Goal: Task Accomplishment & Management: Complete application form

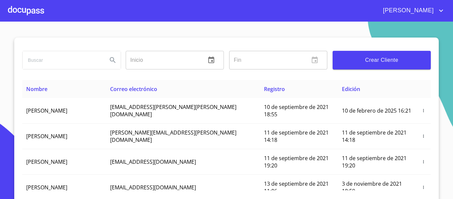
drag, startPoint x: 31, startPoint y: 10, endPoint x: 35, endPoint y: 13, distance: 4.7
click at [35, 13] on div at bounding box center [26, 10] width 36 height 21
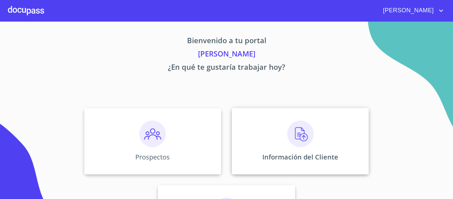
click at [258, 126] on div "Información del Cliente" at bounding box center [300, 141] width 137 height 66
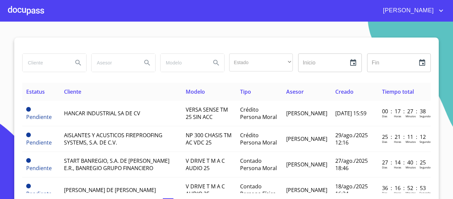
click at [35, 62] on input "search" at bounding box center [45, 63] width 45 height 18
type input "TIP AUTO"
click at [75, 60] on icon "Search" at bounding box center [78, 63] width 6 height 6
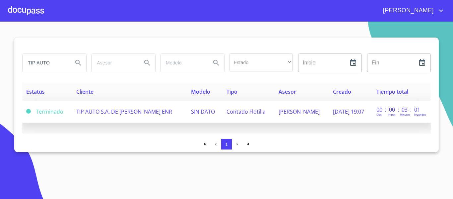
click at [245, 118] on td "Contado Flotilla" at bounding box center [249, 111] width 52 height 22
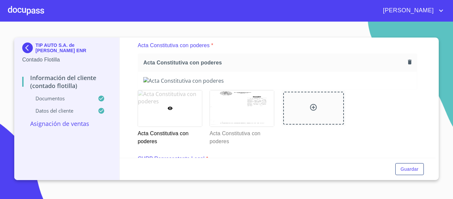
scroll to position [934, 0]
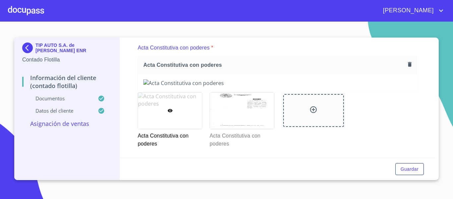
click at [181, 125] on div at bounding box center [170, 111] width 64 height 36
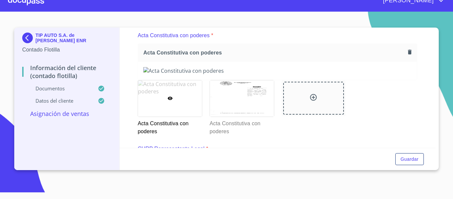
click at [181, 110] on div at bounding box center [170, 98] width 64 height 36
click at [237, 111] on div at bounding box center [242, 98] width 64 height 36
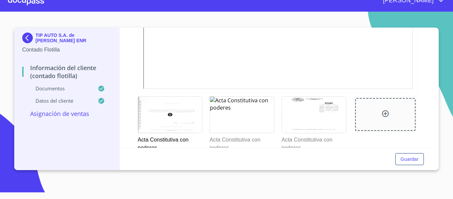
scroll to position [1093, 0]
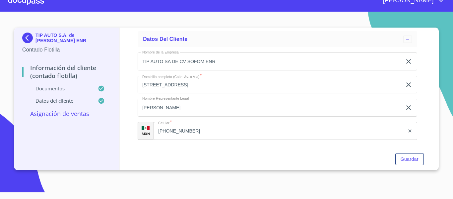
scroll to position [2247, 0]
drag, startPoint x: 410, startPoint y: 159, endPoint x: 410, endPoint y: 169, distance: 10.9
click at [410, 169] on div "Guardar" at bounding box center [278, 159] width 316 height 23
click at [409, 162] on span "Guardar" at bounding box center [410, 159] width 18 height 8
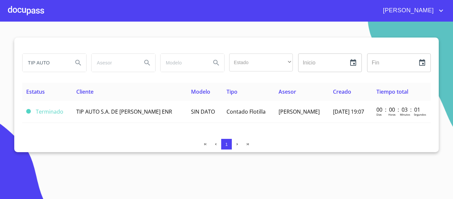
click at [30, 7] on div at bounding box center [26, 10] width 36 height 21
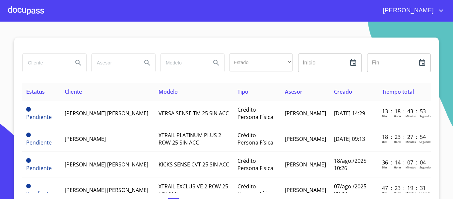
click at [41, 66] on input "search" at bounding box center [45, 63] width 45 height 18
type input "TIP"
click at [75, 63] on icon "Search" at bounding box center [78, 63] width 6 height 6
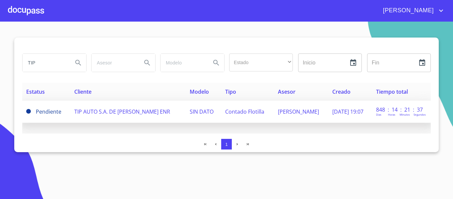
click at [142, 115] on td "TIP AUTO S.A. DE [PERSON_NAME] ENR" at bounding box center [128, 111] width 116 height 22
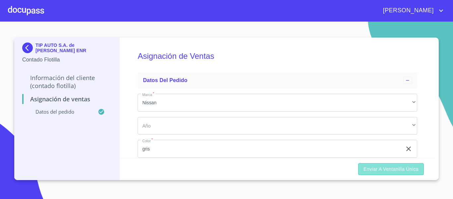
click at [372, 165] on span "Enviar a Ventanilla Única" at bounding box center [390, 169] width 55 height 8
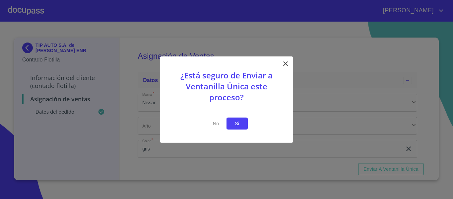
click at [240, 125] on span "Si" at bounding box center [237, 123] width 11 height 8
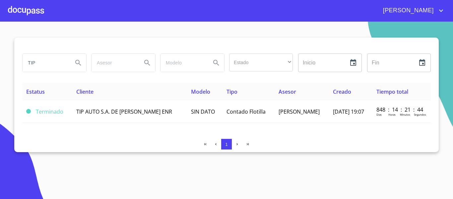
click at [43, 68] on input "TIP" at bounding box center [45, 63] width 45 height 18
type input "T"
type input "hancar"
click at [76, 61] on icon "Search" at bounding box center [78, 63] width 8 height 8
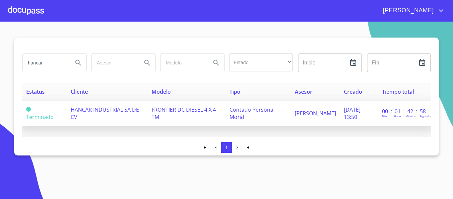
click at [130, 108] on span "HANCAR INDUSTRIAL SA DE CV" at bounding box center [105, 113] width 68 height 15
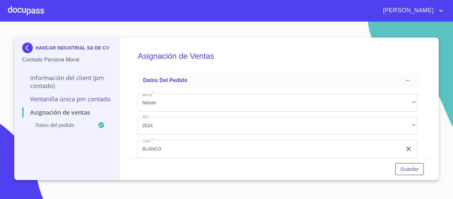
click at [31, 12] on div at bounding box center [26, 10] width 36 height 21
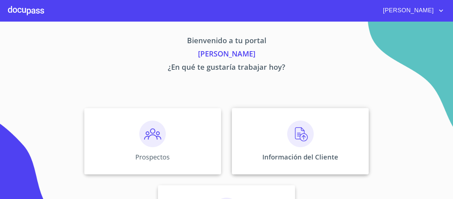
click at [282, 160] on p "Información del Cliente" at bounding box center [300, 156] width 76 height 9
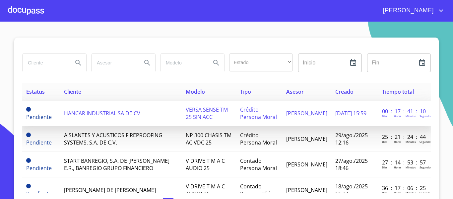
click at [62, 117] on td "HANCAR INDUSTRIAL SA DE CV" at bounding box center [121, 113] width 122 height 26
